Goal: Task Accomplishment & Management: Manage account settings

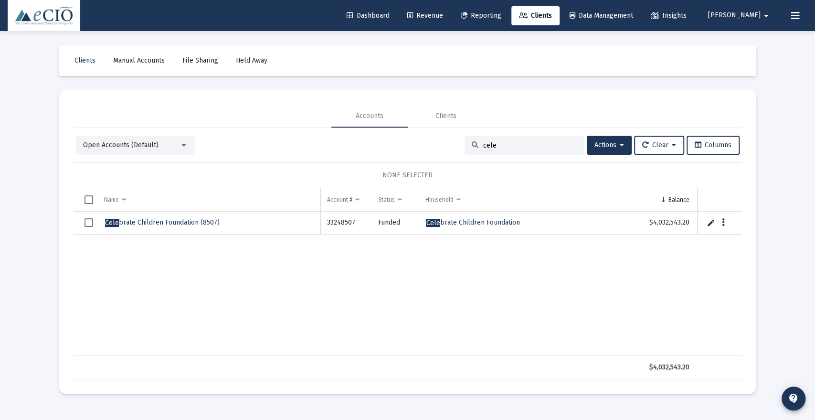
click at [493, 142] on input "cele" at bounding box center [530, 145] width 94 height 8
type input "c"
type input "s"
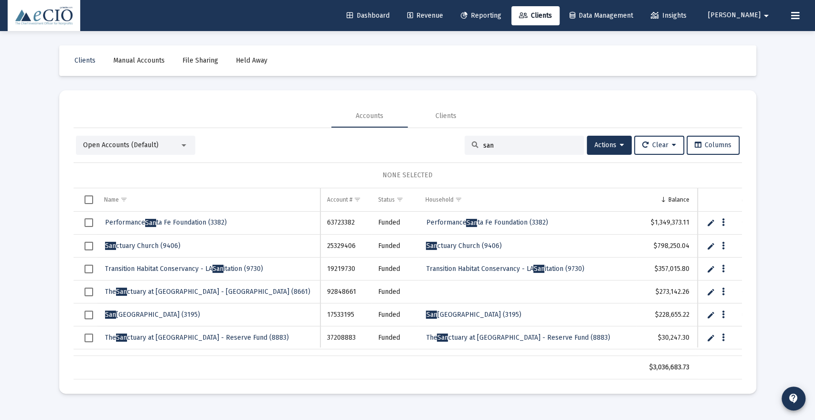
type input "san"
click at [142, 243] on span "[DEMOGRAPHIC_DATA] (9406)" at bounding box center [142, 246] width 75 height 8
click at [160, 244] on span "[DEMOGRAPHIC_DATA] (9406)" at bounding box center [142, 246] width 75 height 8
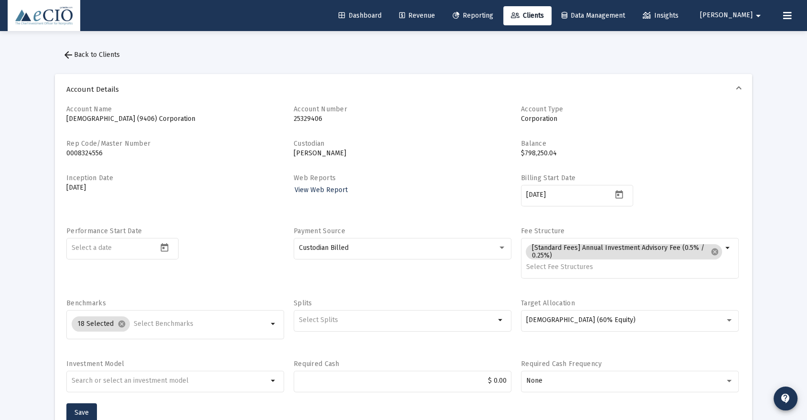
click at [741, 14] on span "[PERSON_NAME]" at bounding box center [726, 15] width 53 height 8
click at [742, 41] on icon at bounding box center [738, 40] width 9 height 9
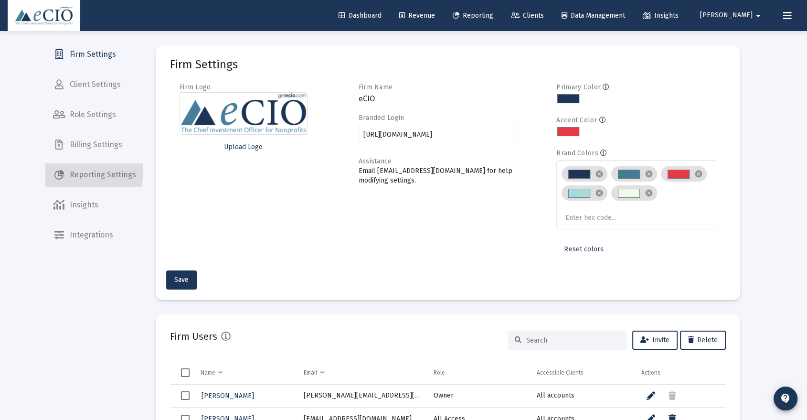
click at [75, 170] on span "Reporting Settings" at bounding box center [94, 174] width 98 height 23
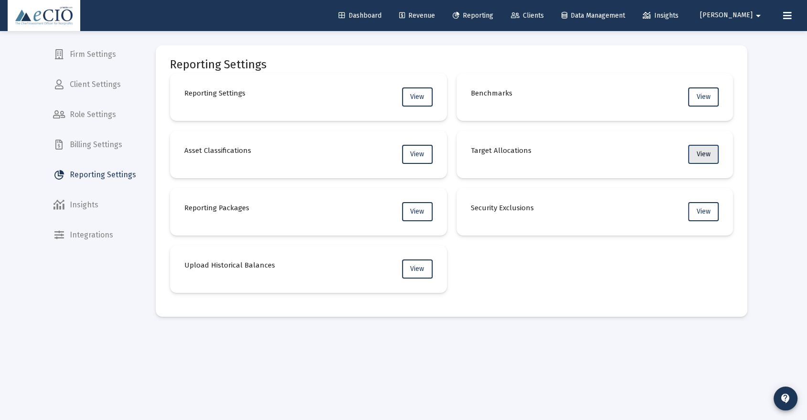
click at [700, 153] on span "View" at bounding box center [704, 154] width 14 height 8
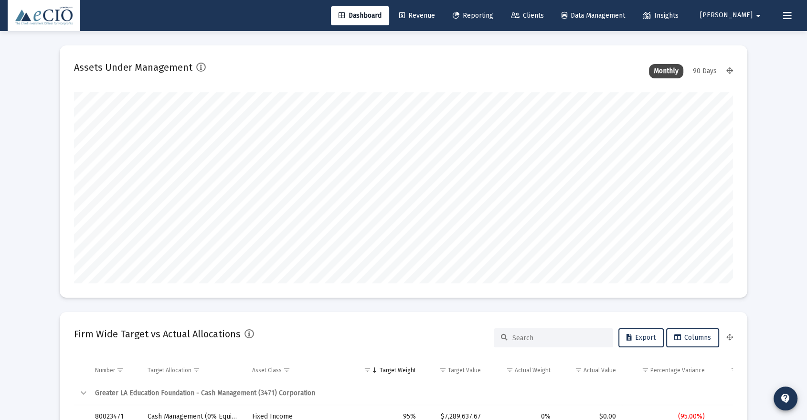
scroll to position [191, 355]
click at [739, 13] on span "[PERSON_NAME]" at bounding box center [726, 15] width 53 height 8
click at [734, 39] on icon at bounding box center [738, 40] width 9 height 9
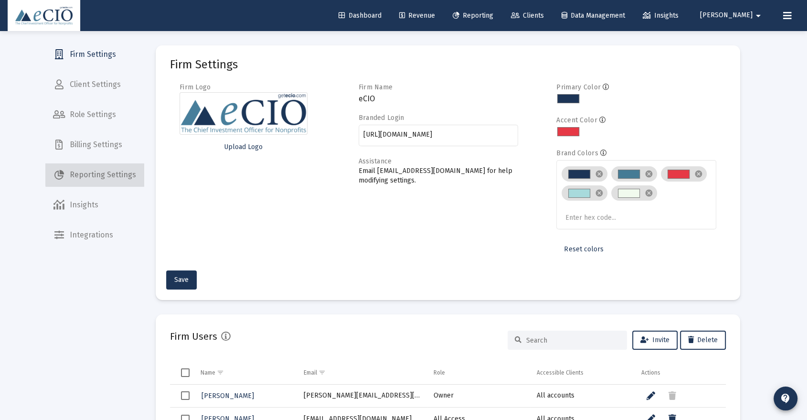
click at [95, 171] on span "Reporting Settings" at bounding box center [94, 174] width 98 height 23
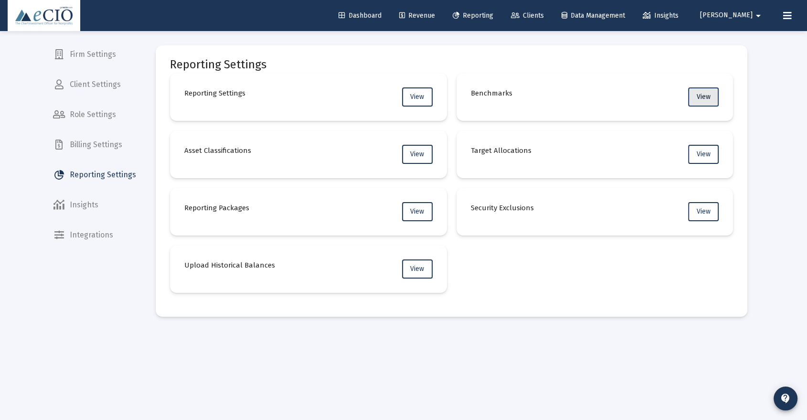
click at [695, 95] on button "View" at bounding box center [703, 96] width 31 height 19
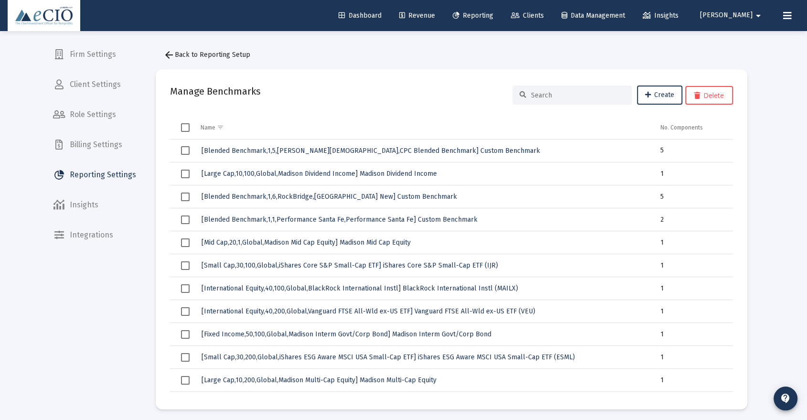
click at [98, 176] on span "Reporting Settings" at bounding box center [94, 174] width 98 height 23
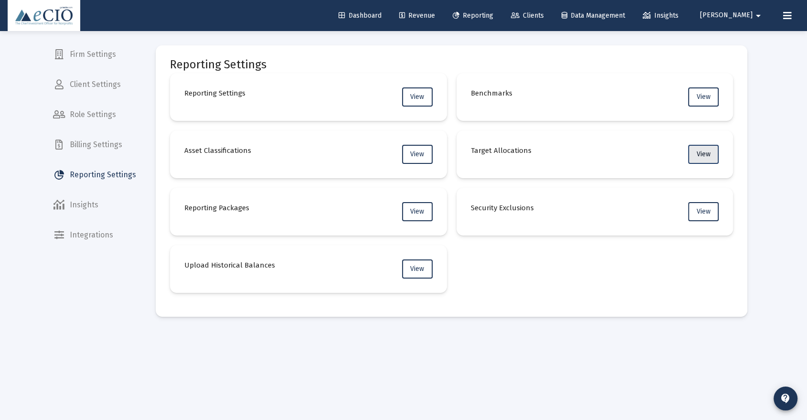
click at [699, 153] on span "View" at bounding box center [704, 154] width 14 height 8
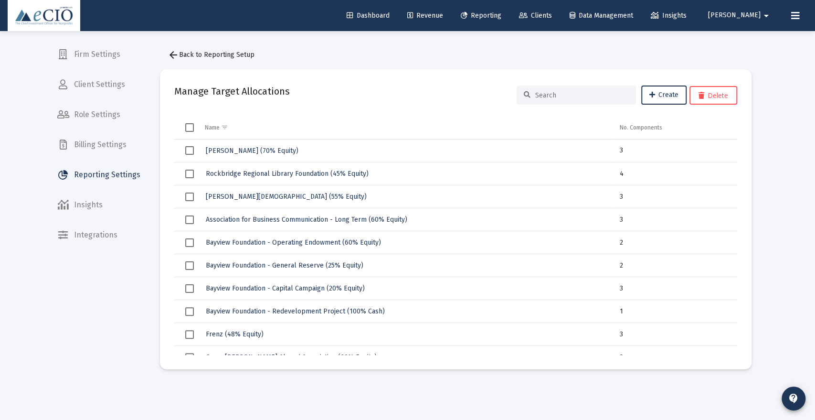
click at [589, 96] on input at bounding box center [582, 95] width 94 height 8
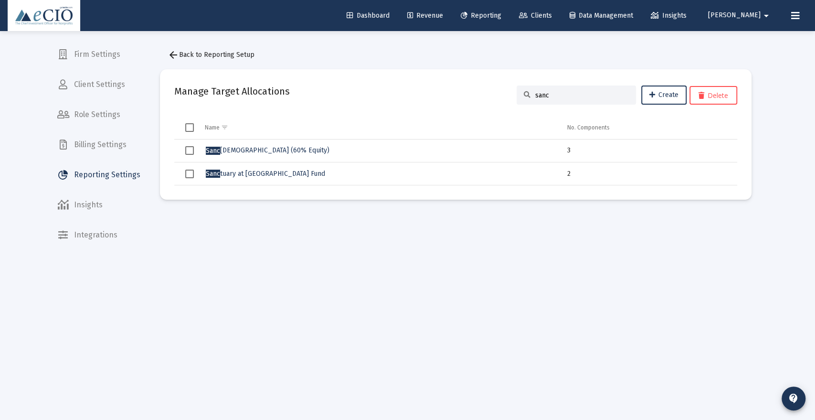
type input "sanc"
click at [270, 152] on span "[DEMOGRAPHIC_DATA] (60% Equity)" at bounding box center [268, 150] width 124 height 8
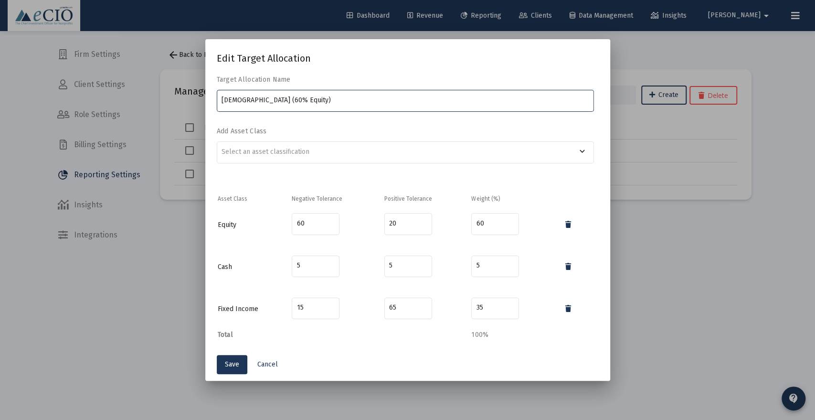
click at [287, 99] on input "[DEMOGRAPHIC_DATA] (60% Equity)" at bounding box center [405, 100] width 367 height 8
type input "[DEMOGRAPHIC_DATA] (90% Equity)"
click at [351, 170] on div "keyboard_arrow_down" at bounding box center [405, 156] width 377 height 31
click at [483, 221] on input "60" at bounding box center [495, 224] width 38 height 8
type input "6"
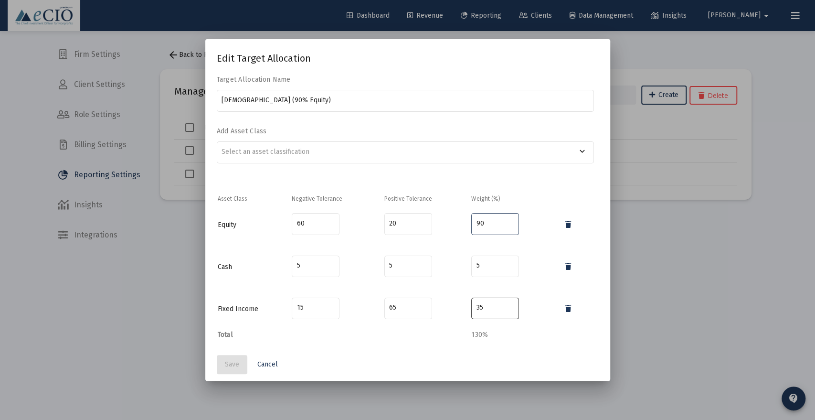
type input "90"
click at [478, 307] on input "35" at bounding box center [495, 308] width 38 height 8
type input "3"
type input "10"
click at [478, 262] on input "5" at bounding box center [495, 266] width 38 height 8
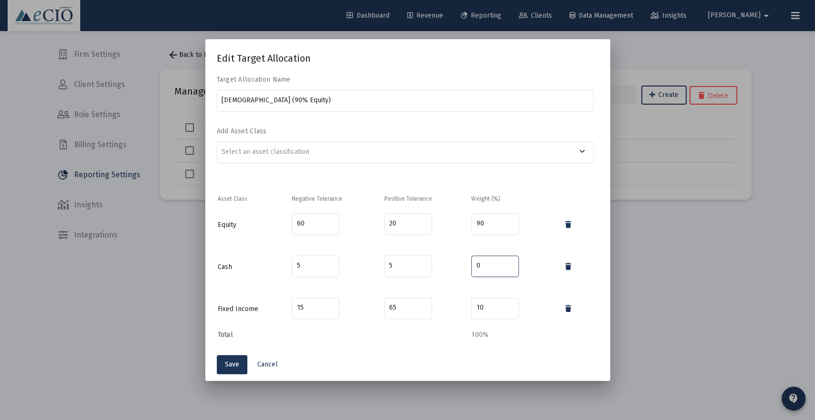
type input "0"
click at [401, 346] on mat-dialog-content "Target Allocation Name [DEMOGRAPHIC_DATA] (90% Equity) Add Asset Class keyboard…" at bounding box center [407, 211] width 405 height 273
click at [298, 224] on input "60" at bounding box center [316, 224] width 38 height 8
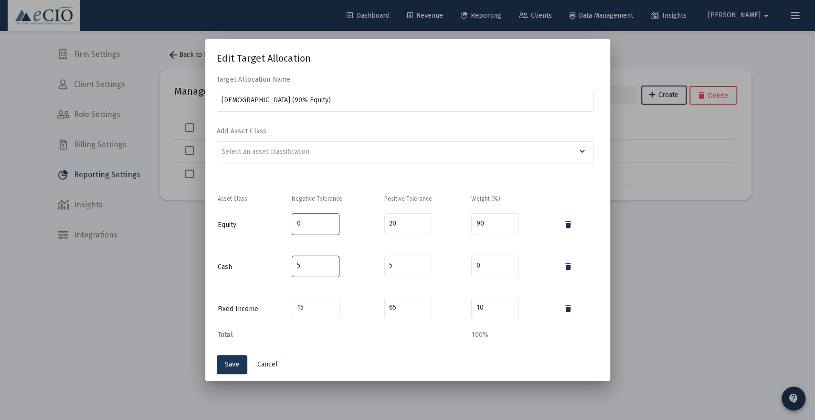
type input "0"
click at [297, 265] on input "5" at bounding box center [316, 266] width 38 height 8
type input "0"
click at [300, 307] on input "15" at bounding box center [316, 308] width 38 height 8
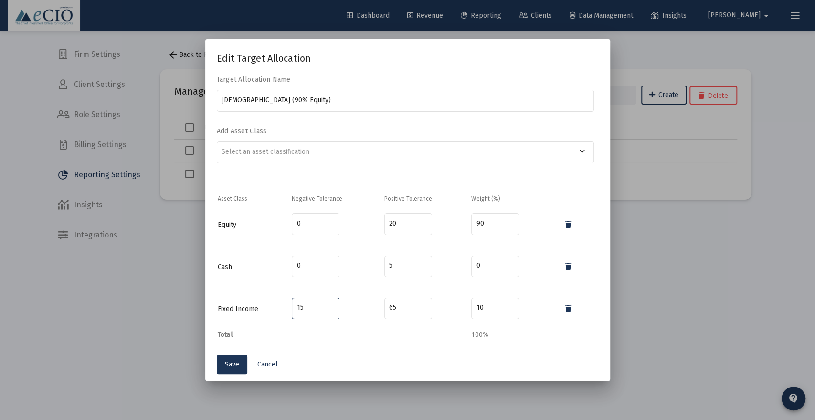
type input "1"
type input "0"
click at [397, 224] on input "20" at bounding box center [408, 224] width 38 height 8
type input "2"
type input "100"
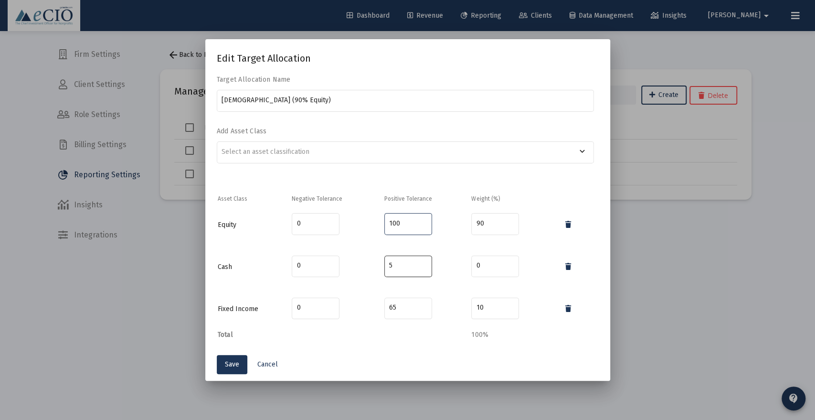
click at [391, 268] on input "5" at bounding box center [408, 266] width 38 height 8
type input "0"
click at [392, 306] on input "65" at bounding box center [408, 308] width 38 height 8
type input "6"
click at [392, 306] on input "20" at bounding box center [408, 308] width 38 height 8
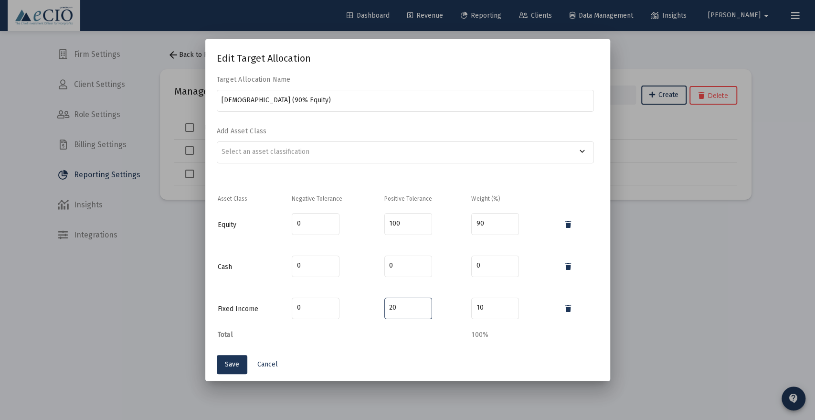
type input "2"
type input "100"
click at [397, 268] on input "0" at bounding box center [408, 266] width 38 height 8
type input "10"
click at [390, 340] on mat-dialog-content "Target Allocation Name [DEMOGRAPHIC_DATA] (90% Equity) Add Asset Class keyboard…" at bounding box center [407, 211] width 405 height 273
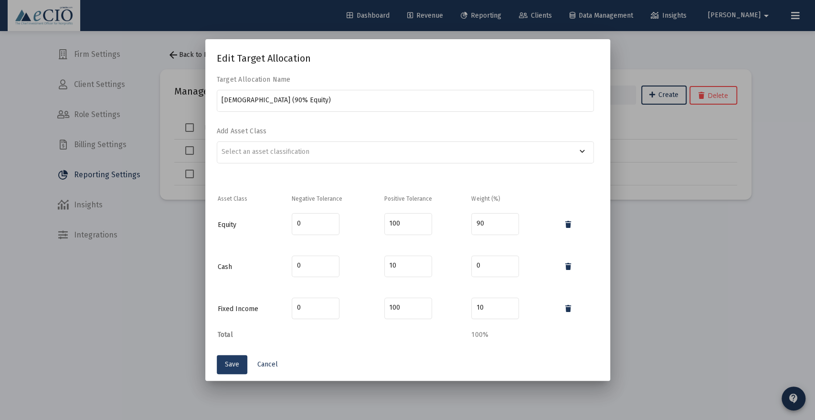
click at [232, 359] on button "Save" at bounding box center [232, 364] width 31 height 19
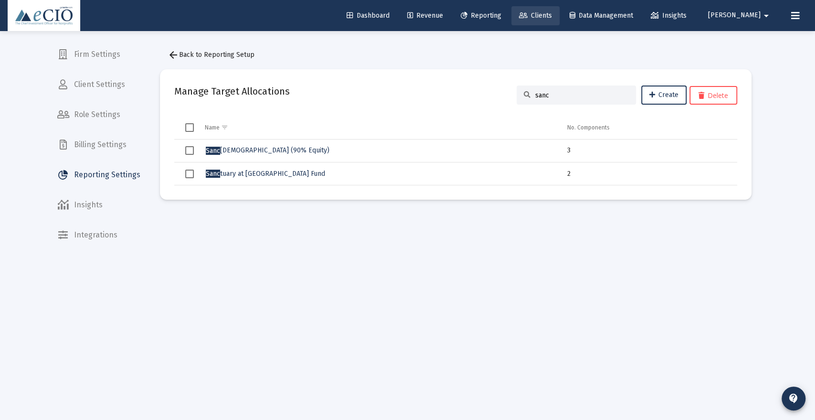
click at [552, 13] on span "Clients" at bounding box center [535, 15] width 33 height 8
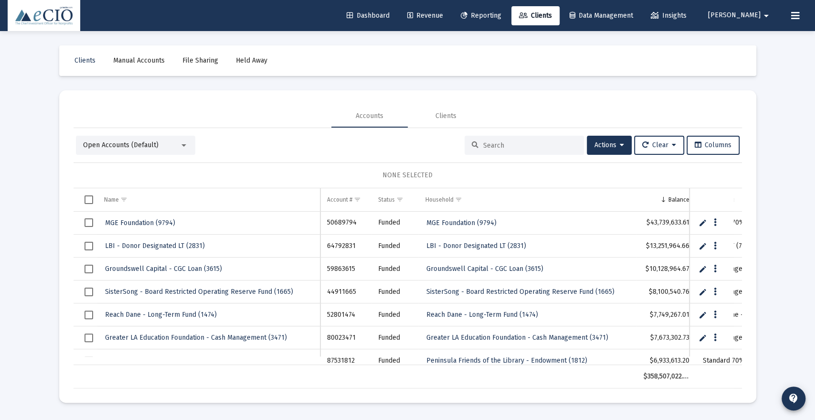
click at [521, 144] on input at bounding box center [530, 145] width 94 height 8
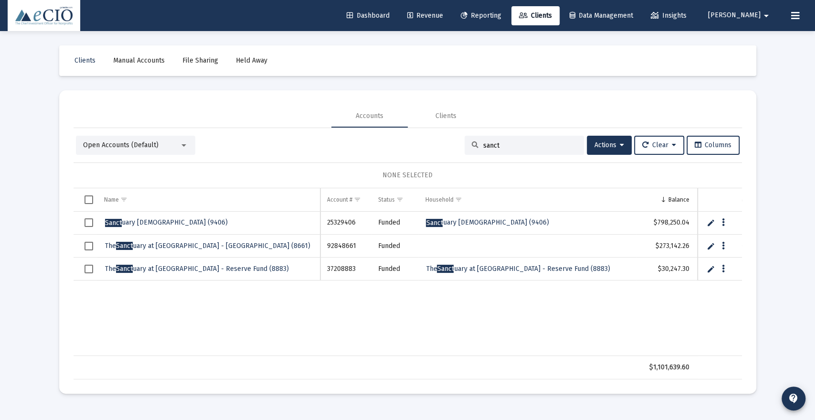
type input "sanct"
click at [146, 222] on span "[GEOGRAPHIC_DATA][DEMOGRAPHIC_DATA] (9406)" at bounding box center [166, 222] width 123 height 8
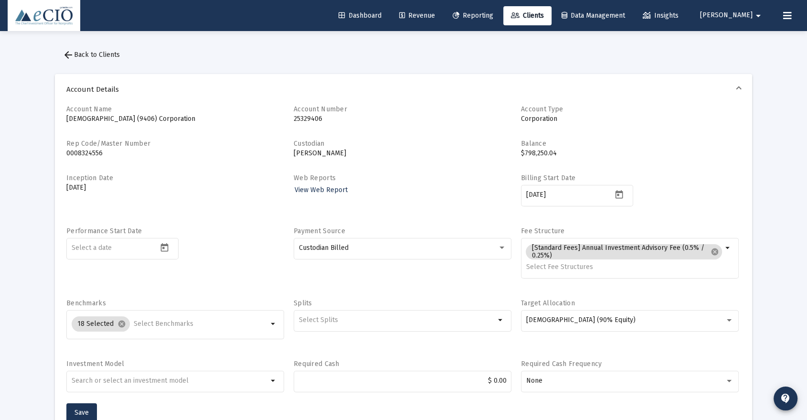
click at [747, 14] on span "[PERSON_NAME]" at bounding box center [726, 15] width 53 height 8
click at [748, 39] on span "Settings" at bounding box center [761, 40] width 28 height 23
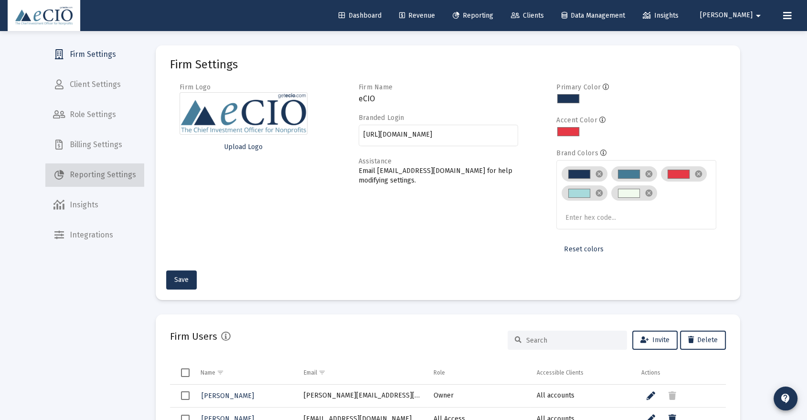
click at [95, 181] on span "Reporting Settings" at bounding box center [94, 174] width 98 height 23
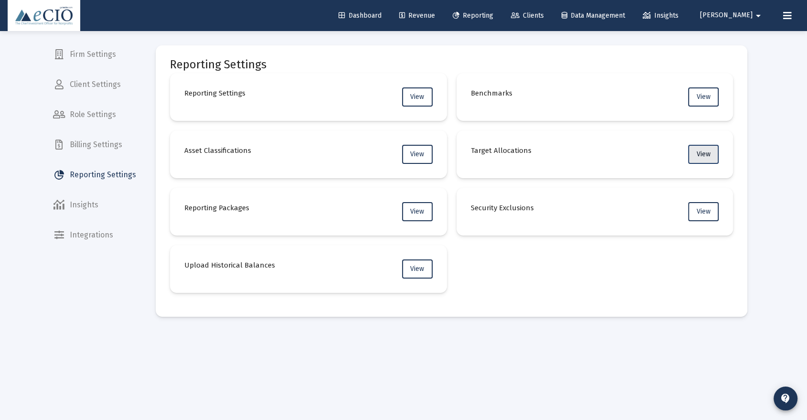
click at [699, 148] on button "View" at bounding box center [703, 154] width 31 height 19
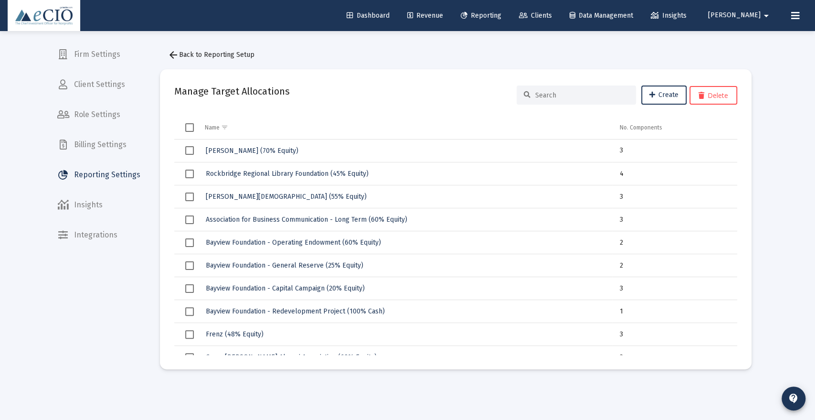
click at [572, 99] on div at bounding box center [576, 94] width 119 height 19
click at [569, 95] on input at bounding box center [582, 95] width 94 height 8
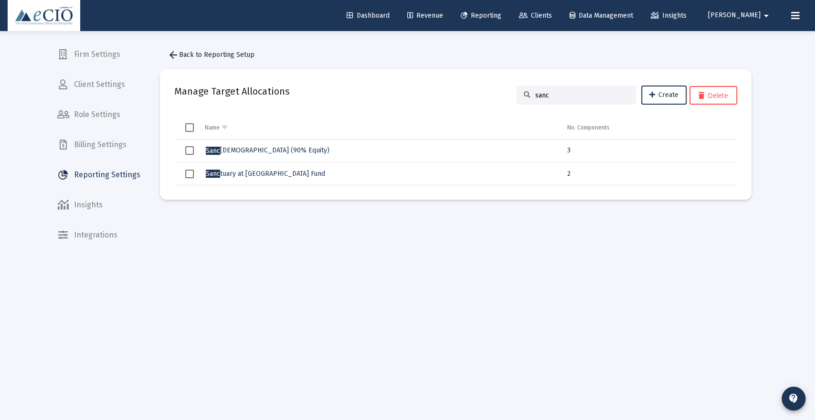
type input "sanc"
click at [263, 148] on span "[DEMOGRAPHIC_DATA] (90% Equity)" at bounding box center [268, 150] width 124 height 8
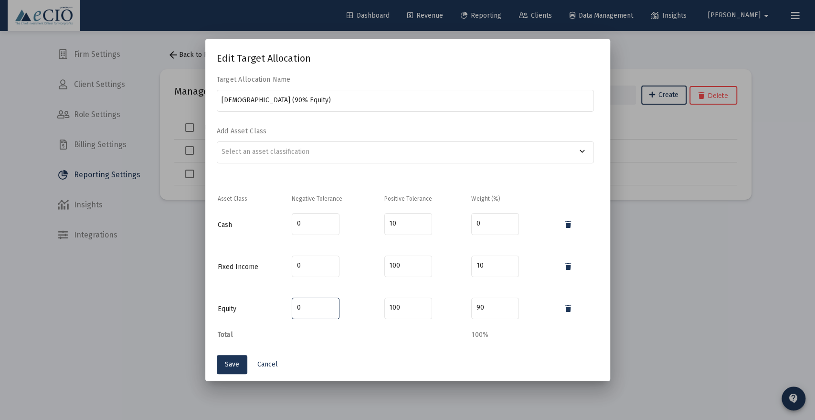
click at [307, 307] on input "0" at bounding box center [316, 308] width 38 height 8
type input "90"
click at [298, 262] on input "0" at bounding box center [316, 266] width 38 height 8
type input "10"
click at [423, 185] on mat-dialog-content "Target Allocation Name [DEMOGRAPHIC_DATA] (90% Equity) Add Asset Class keyboard…" at bounding box center [407, 211] width 405 height 273
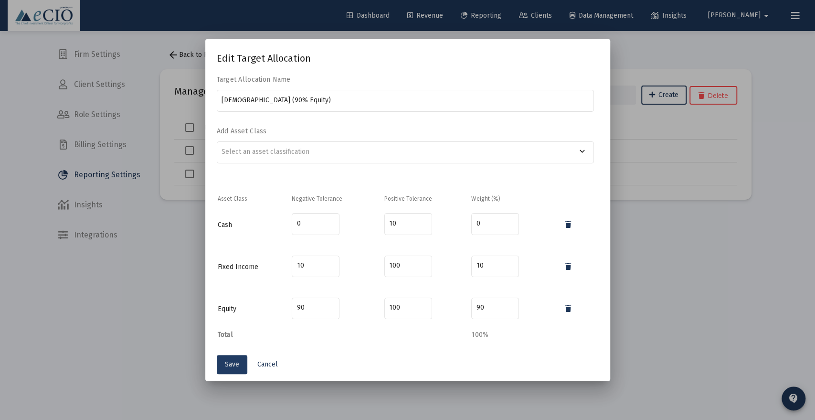
click at [225, 363] on span "Save" at bounding box center [232, 364] width 14 height 8
